Goal: Task Accomplishment & Management: Use online tool/utility

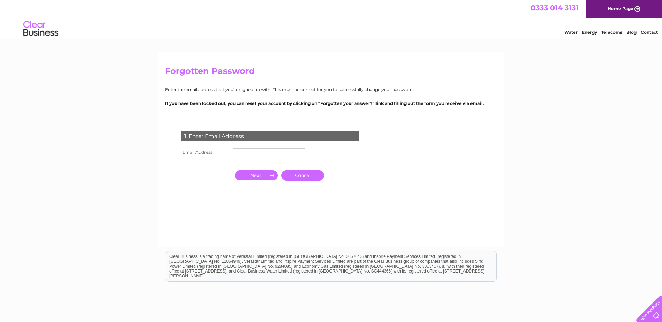
click at [245, 154] on input "text" at bounding box center [269, 153] width 72 height 8
type input "[EMAIL_ADDRESS][DOMAIN_NAME]"
click at [253, 174] on input "button" at bounding box center [256, 176] width 43 height 10
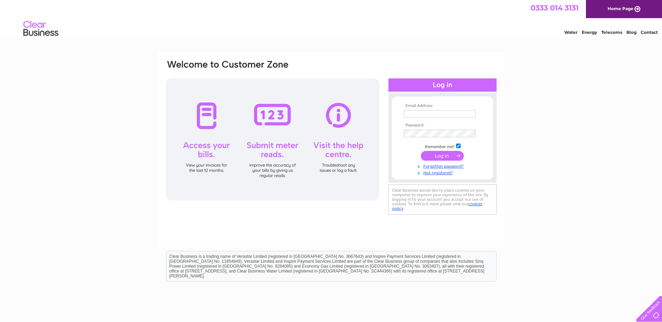
type input "[EMAIL_ADDRESS][DOMAIN_NAME]"
click at [443, 158] on input "submit" at bounding box center [442, 156] width 43 height 10
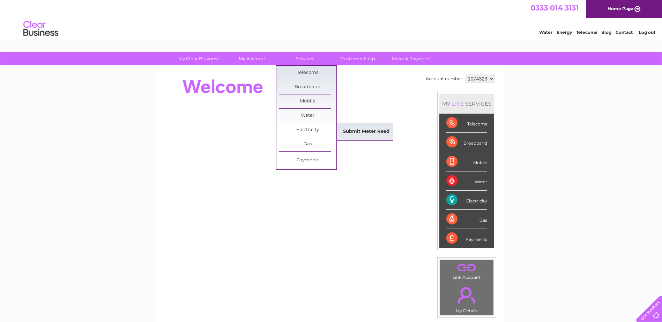
click at [359, 131] on link "Submit Meter Read" at bounding box center [366, 132] width 58 height 14
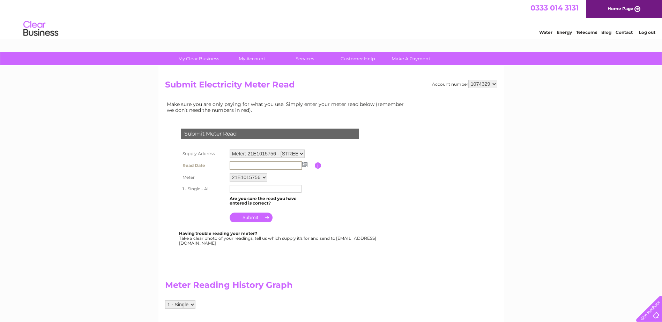
click at [276, 167] on input "text" at bounding box center [266, 166] width 73 height 8
click at [306, 165] on img at bounding box center [304, 165] width 5 height 6
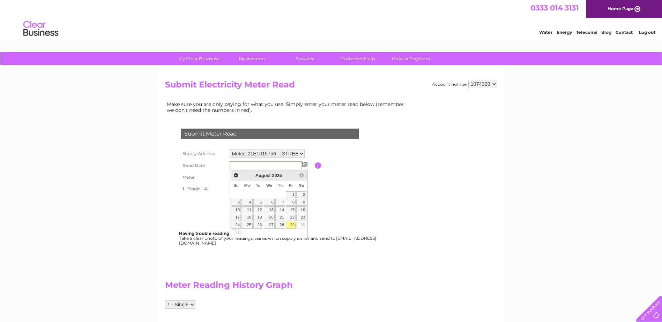
click at [289, 226] on link "29" at bounding box center [291, 225] width 10 height 7
type input "2025/08/29"
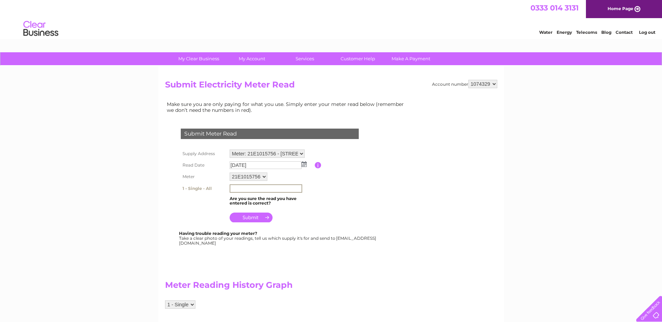
click at [245, 191] on input "text" at bounding box center [266, 189] width 73 height 8
type input "24218"
click at [218, 195] on th at bounding box center [203, 201] width 49 height 13
click at [252, 220] on input "submit" at bounding box center [251, 217] width 43 height 10
